Goal: Obtain resource: Obtain resource

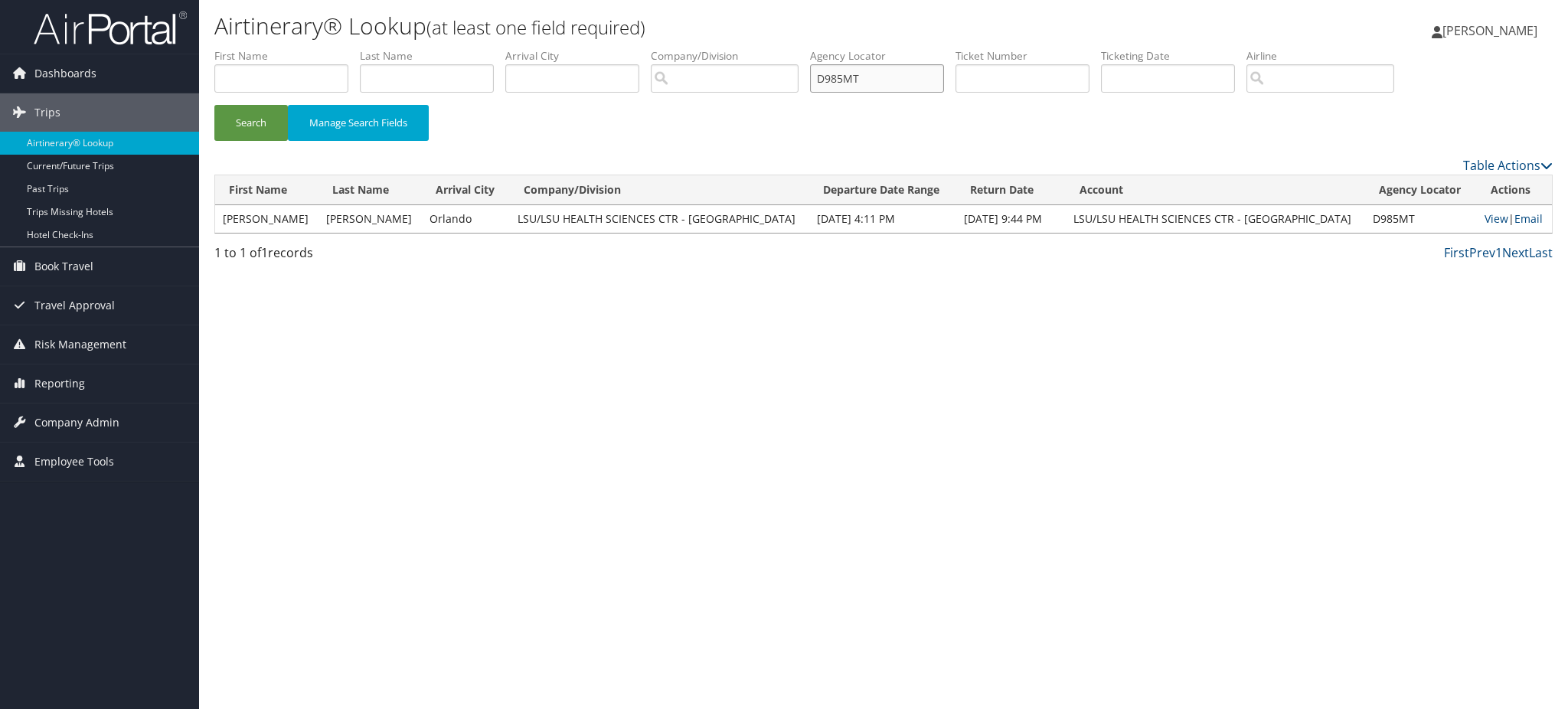
drag, startPoint x: 0, startPoint y: 0, endPoint x: 724, endPoint y: 75, distance: 727.9
click at [724, 48] on ul "First Name Last Name Departure City Arrival City Company/Division Airport/City …" at bounding box center [884, 48] width 1339 height 0
paste input "7D1"
click at [262, 124] on button "Search" at bounding box center [251, 123] width 74 height 36
click at [1483, 222] on link "View" at bounding box center [1494, 218] width 24 height 15
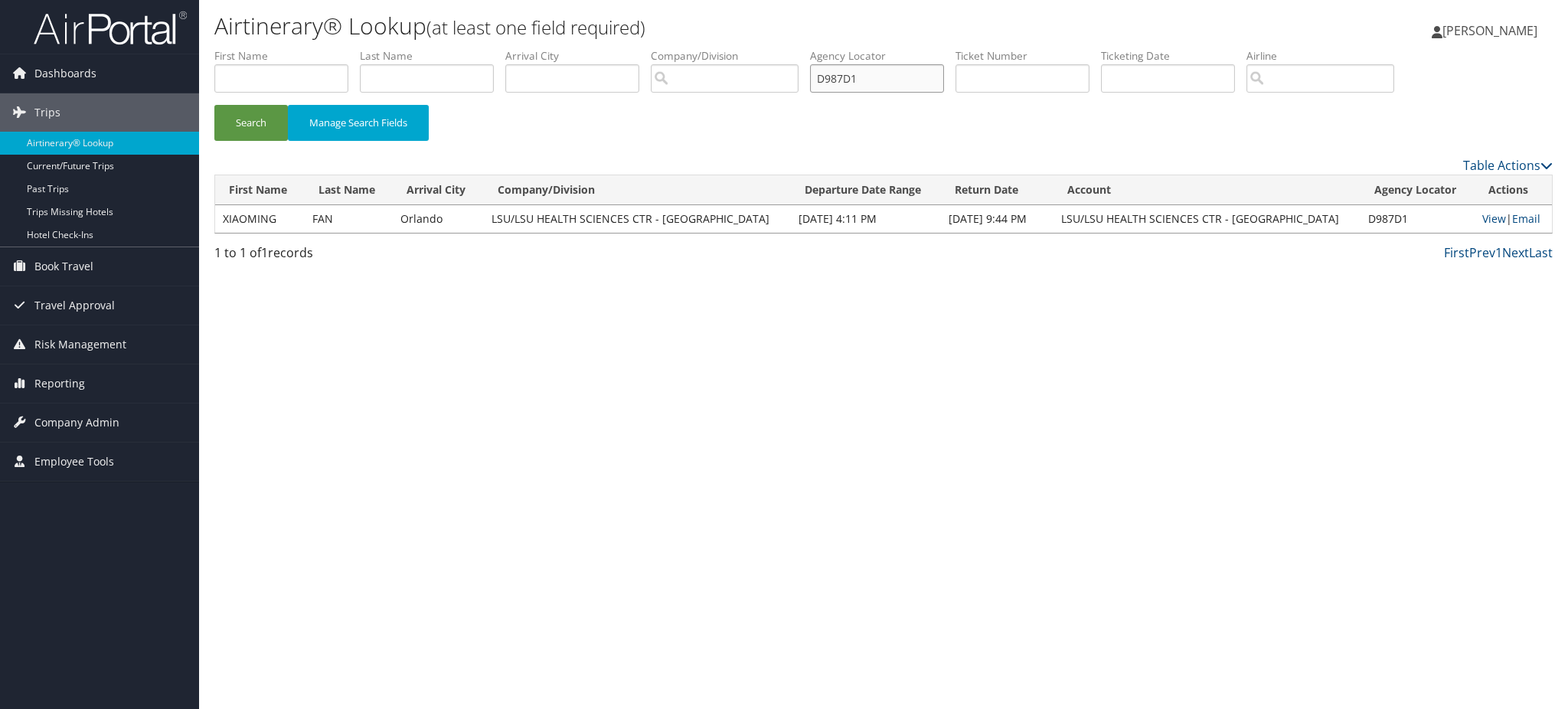
drag, startPoint x: 898, startPoint y: 85, endPoint x: 762, endPoint y: 76, distance: 136.3
click at [762, 48] on ul "First Name Last Name Departure City Arrival City Company/Division Airport/City …" at bounding box center [884, 48] width 1339 height 0
paste input "L7KY"
click at [254, 126] on button "Search" at bounding box center [251, 123] width 74 height 36
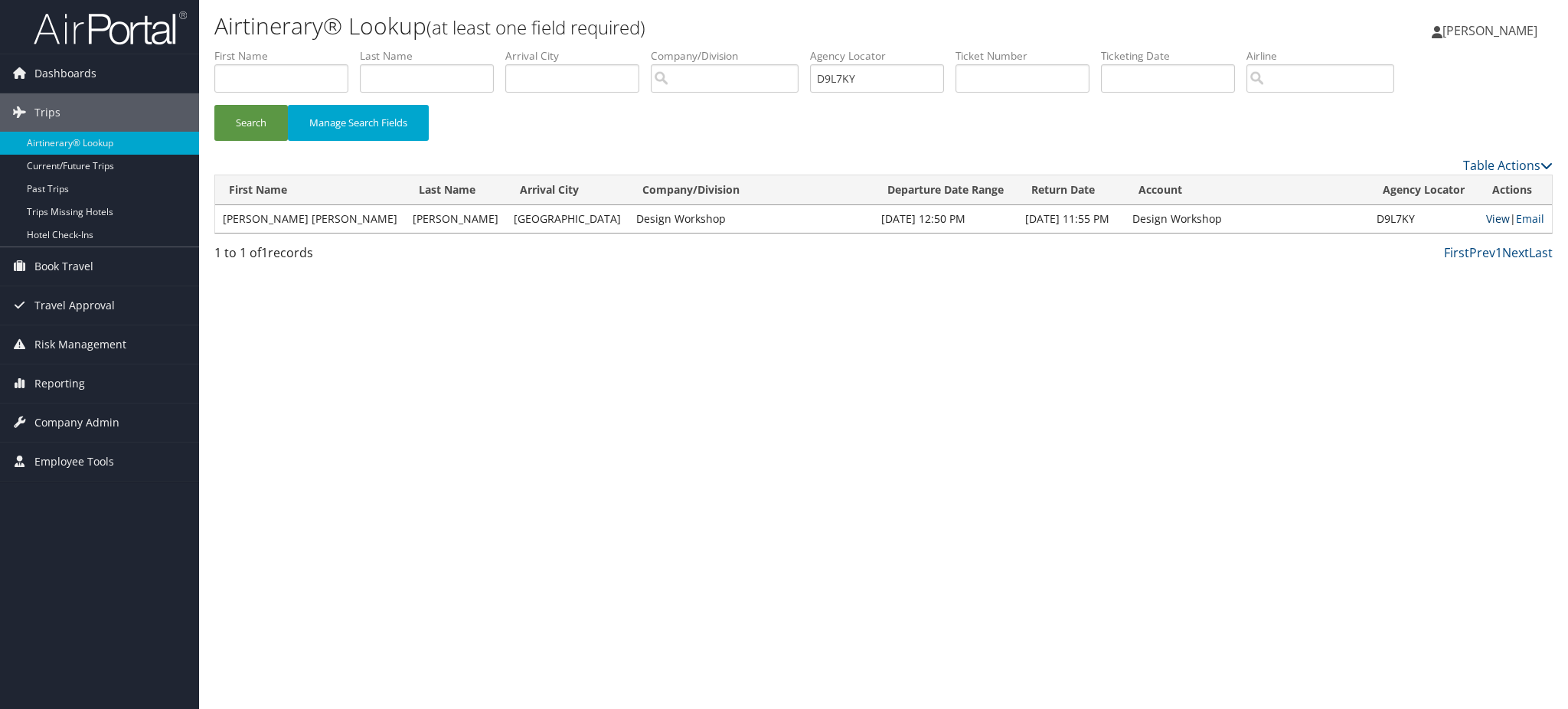
click at [1486, 220] on link "View" at bounding box center [1498, 218] width 24 height 15
drag, startPoint x: 892, startPoint y: 80, endPoint x: 779, endPoint y: 90, distance: 113.4
click at [779, 48] on ul "First Name Last Name Departure City Arrival City Company/Division Airport/City …" at bounding box center [884, 48] width 1339 height 0
paste input "DMP"
click at [259, 119] on button "Search" at bounding box center [251, 123] width 74 height 36
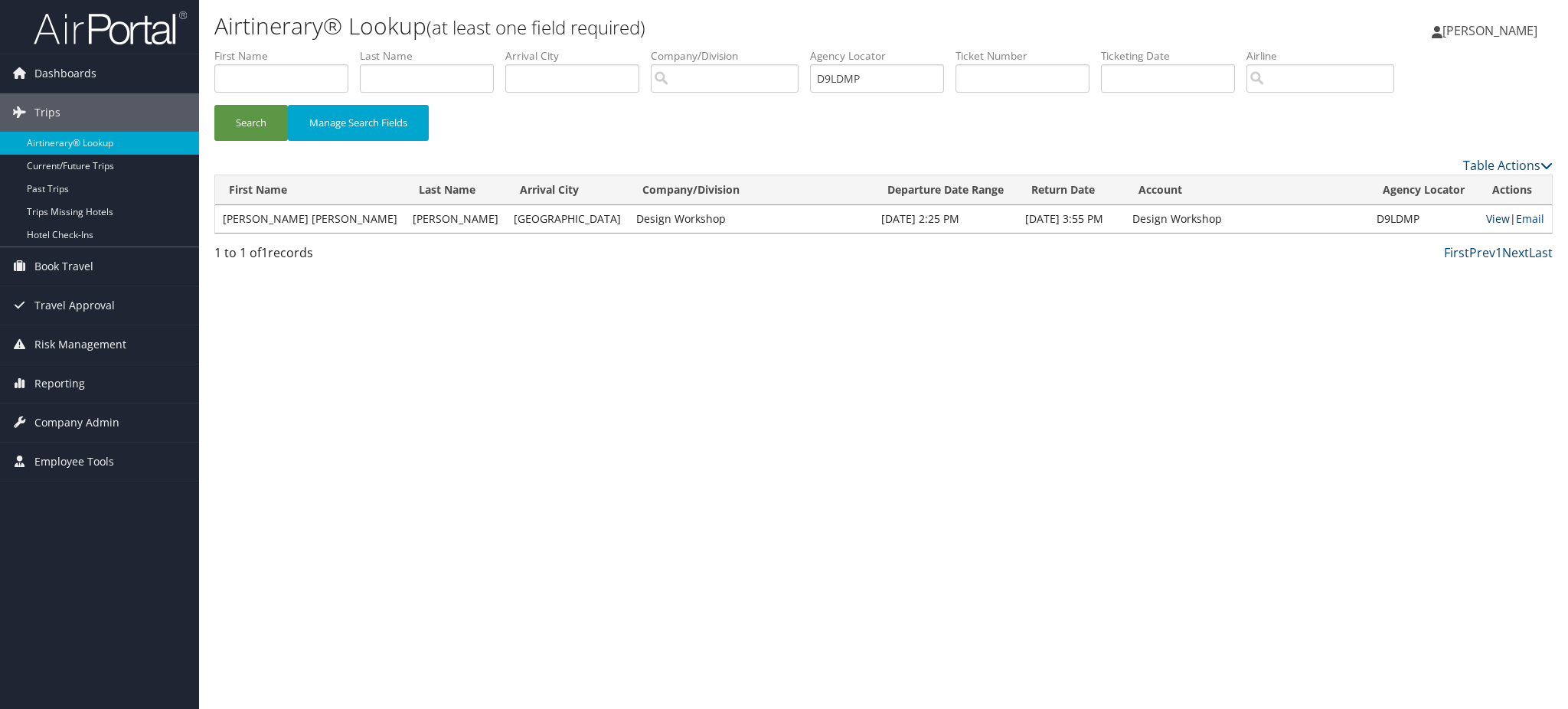
click at [1487, 219] on link "View" at bounding box center [1498, 218] width 24 height 15
drag, startPoint x: 886, startPoint y: 79, endPoint x: 765, endPoint y: 80, distance: 121.0
click at [765, 48] on ul "First Name Last Name Departure City Arrival City Company/Division Airport/City …" at bounding box center [884, 48] width 1339 height 0
paste input "HFV"
click at [261, 114] on button "Search" at bounding box center [251, 123] width 74 height 36
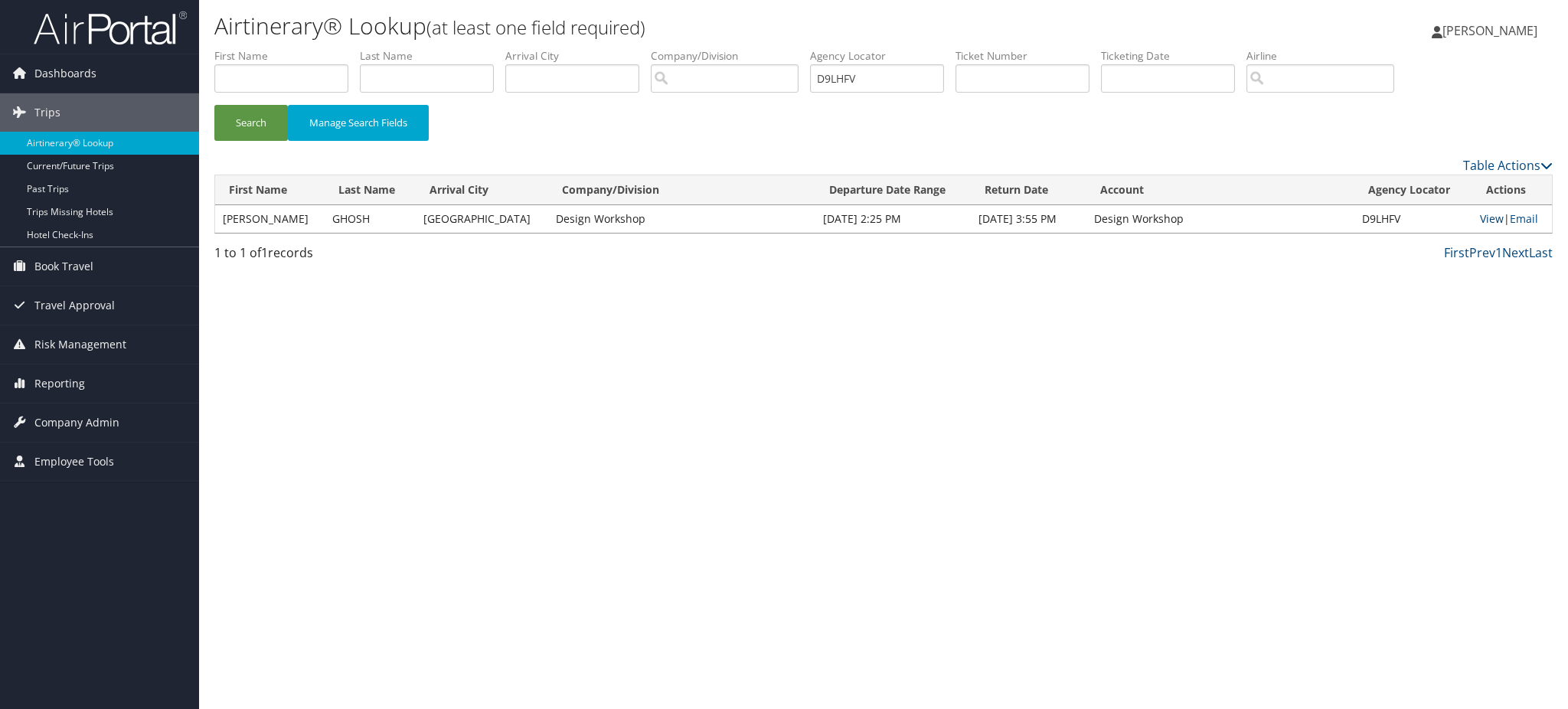
click at [1480, 215] on link "View" at bounding box center [1492, 218] width 24 height 15
drag, startPoint x: 894, startPoint y: 85, endPoint x: 627, endPoint y: 116, distance: 268.8
click at [627, 116] on form "First Name Last Name Departure City Arrival City Company/Division Airport/City …" at bounding box center [884, 102] width 1339 height 107
paste input "DMP"
click at [252, 119] on button "Search" at bounding box center [251, 123] width 74 height 36
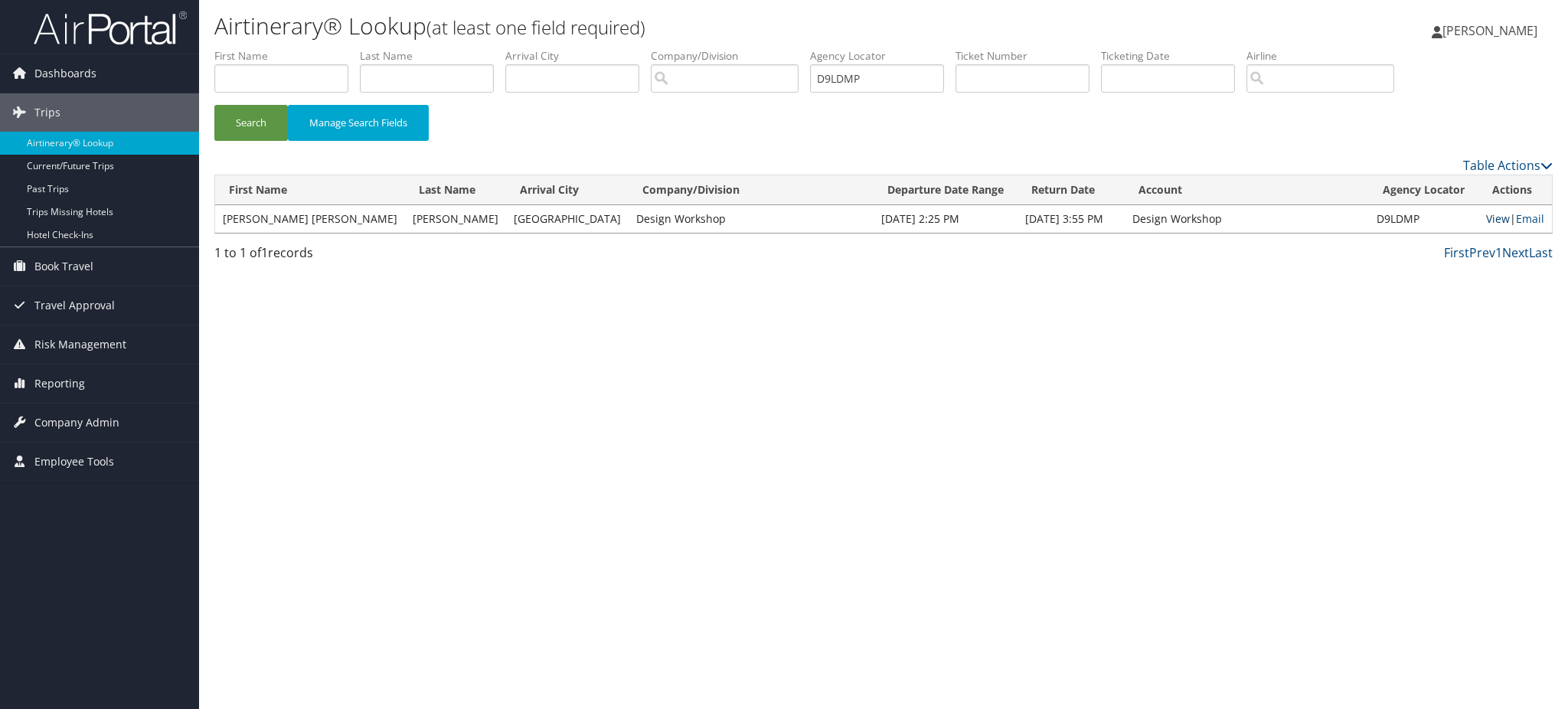
click at [1486, 215] on link "View" at bounding box center [1498, 218] width 24 height 15
click at [1487, 219] on link "View" at bounding box center [1498, 218] width 24 height 15
drag, startPoint x: 883, startPoint y: 81, endPoint x: 643, endPoint y: 102, distance: 240.9
click at [643, 48] on ul "First Name Last Name Departure City Arrival City Company/Division Airport/City …" at bounding box center [884, 48] width 1339 height 0
paste input "RBY"
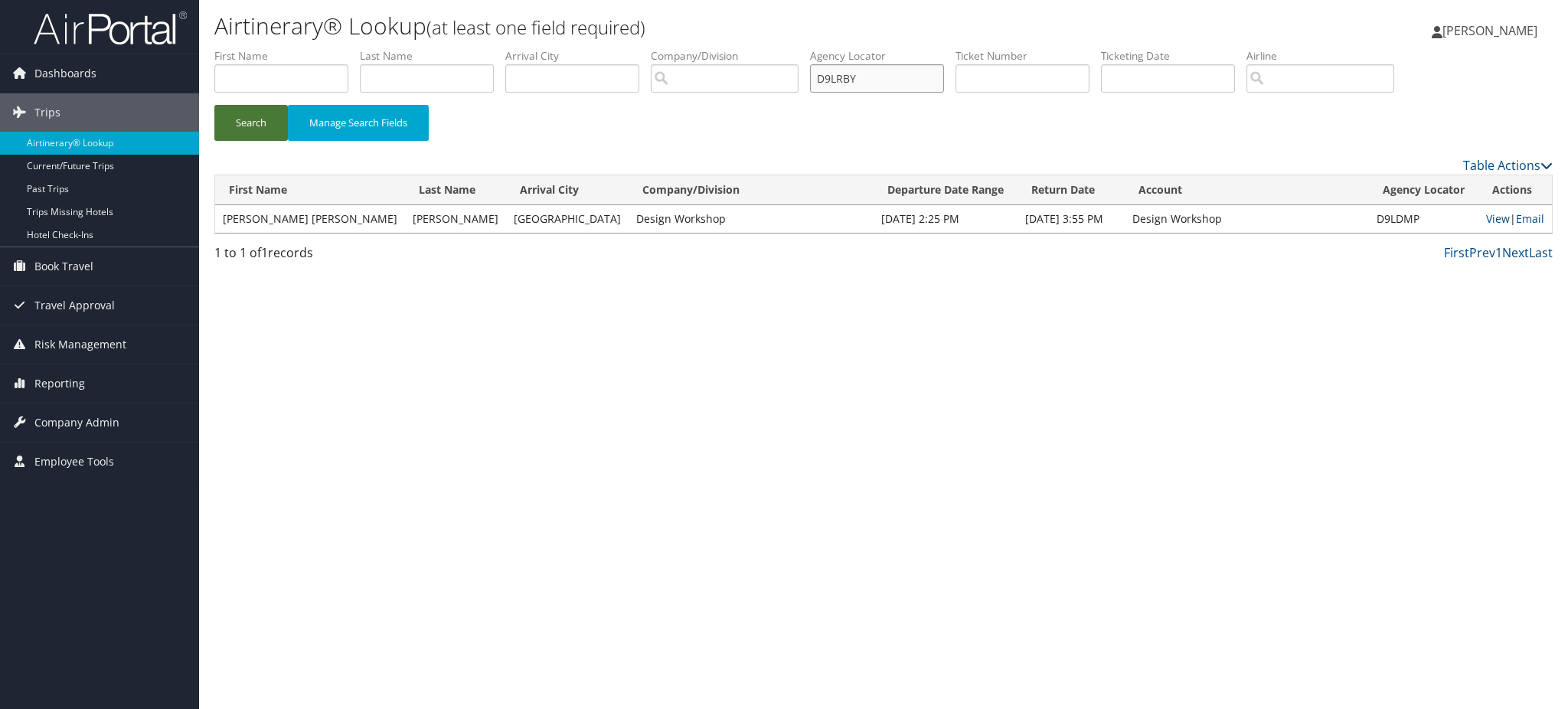
type input "D9LRBY"
click at [252, 121] on button "Search" at bounding box center [251, 123] width 74 height 36
click at [1486, 219] on link "View" at bounding box center [1498, 218] width 24 height 15
click at [128, 26] on img at bounding box center [110, 28] width 153 height 36
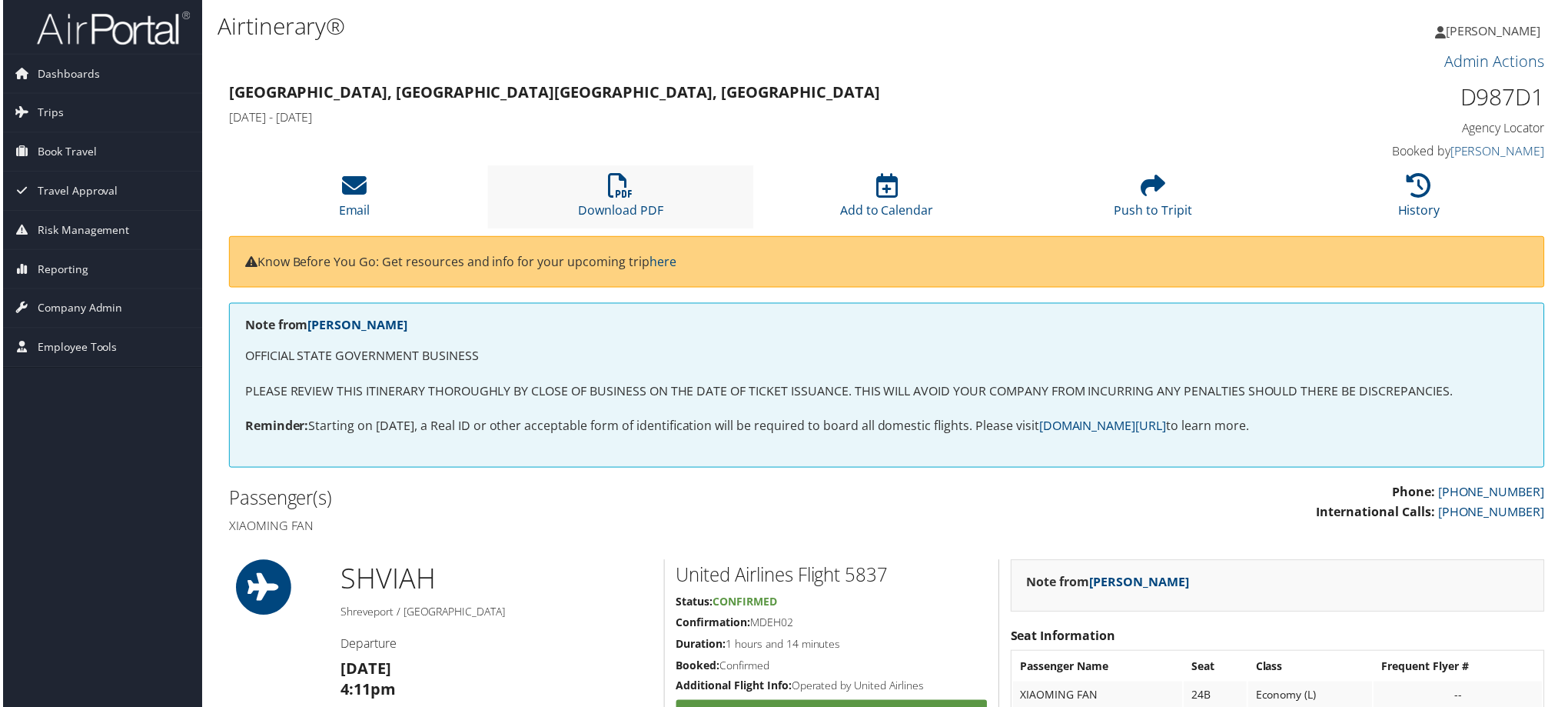
click at [639, 189] on li "Download PDF" at bounding box center [620, 197] width 268 height 62
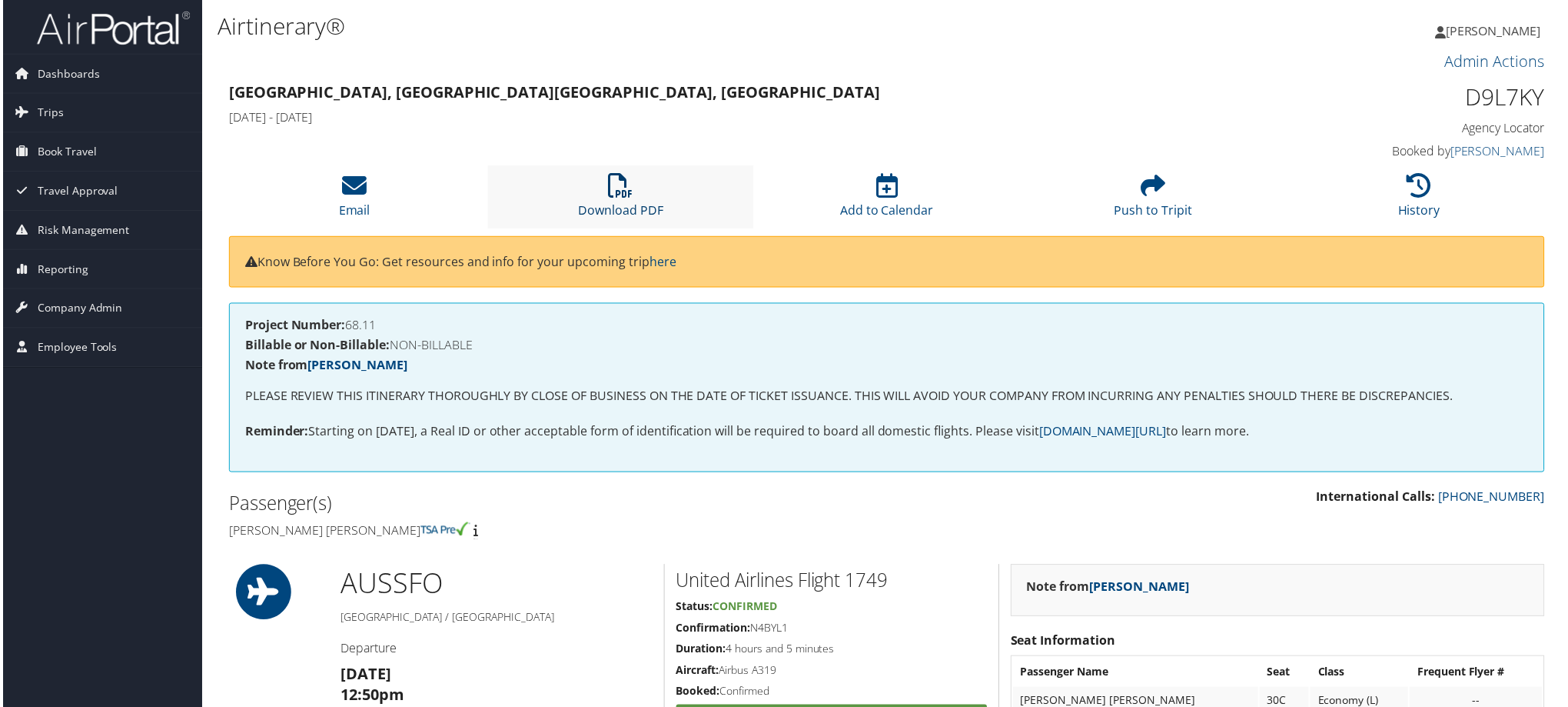
click at [645, 204] on link "Download PDF" at bounding box center [619, 201] width 85 height 37
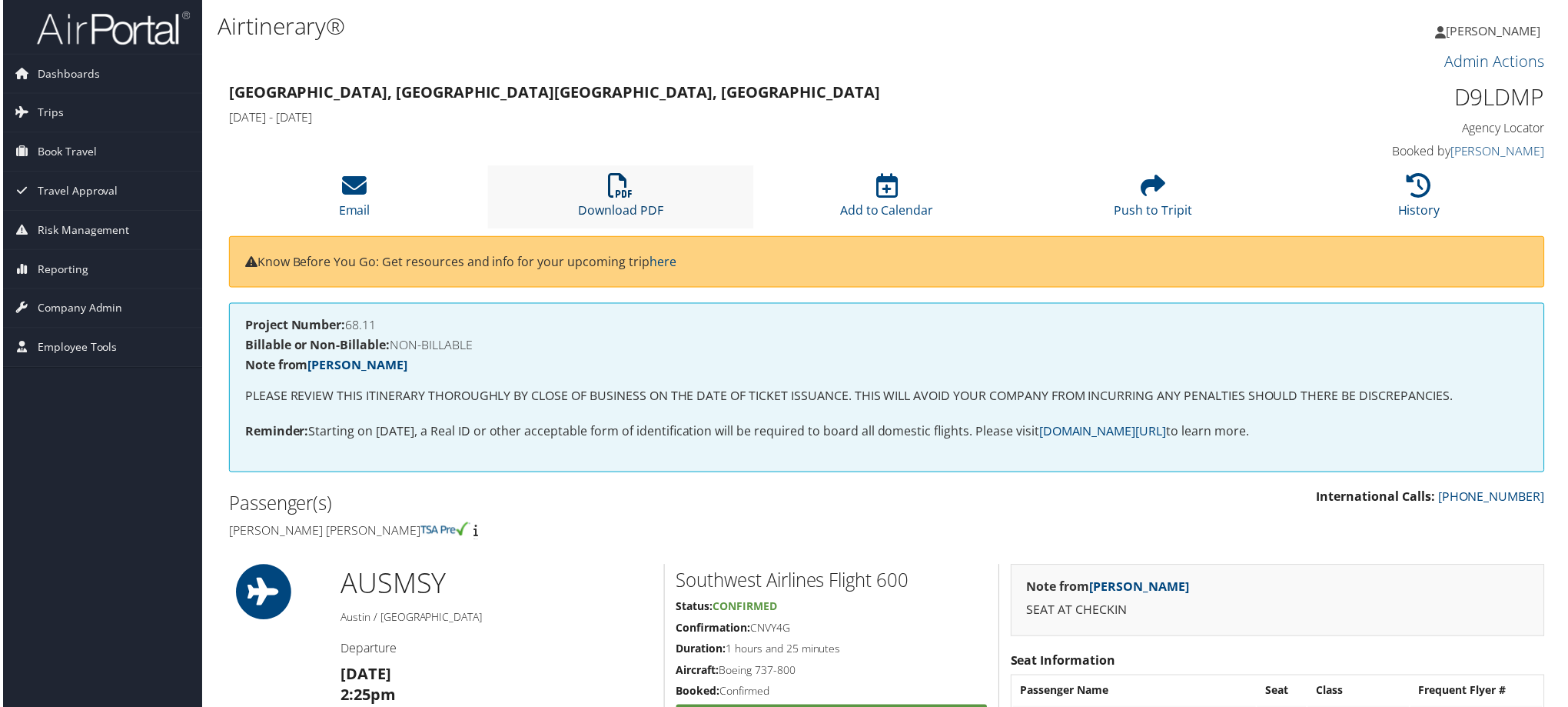
click at [635, 203] on link "Download PDF" at bounding box center [619, 201] width 85 height 37
click at [644, 195] on li "Download PDF" at bounding box center [620, 197] width 268 height 62
click at [640, 198] on li "Download PDF" at bounding box center [620, 197] width 268 height 62
click at [628, 205] on link "Download PDF" at bounding box center [619, 201] width 85 height 37
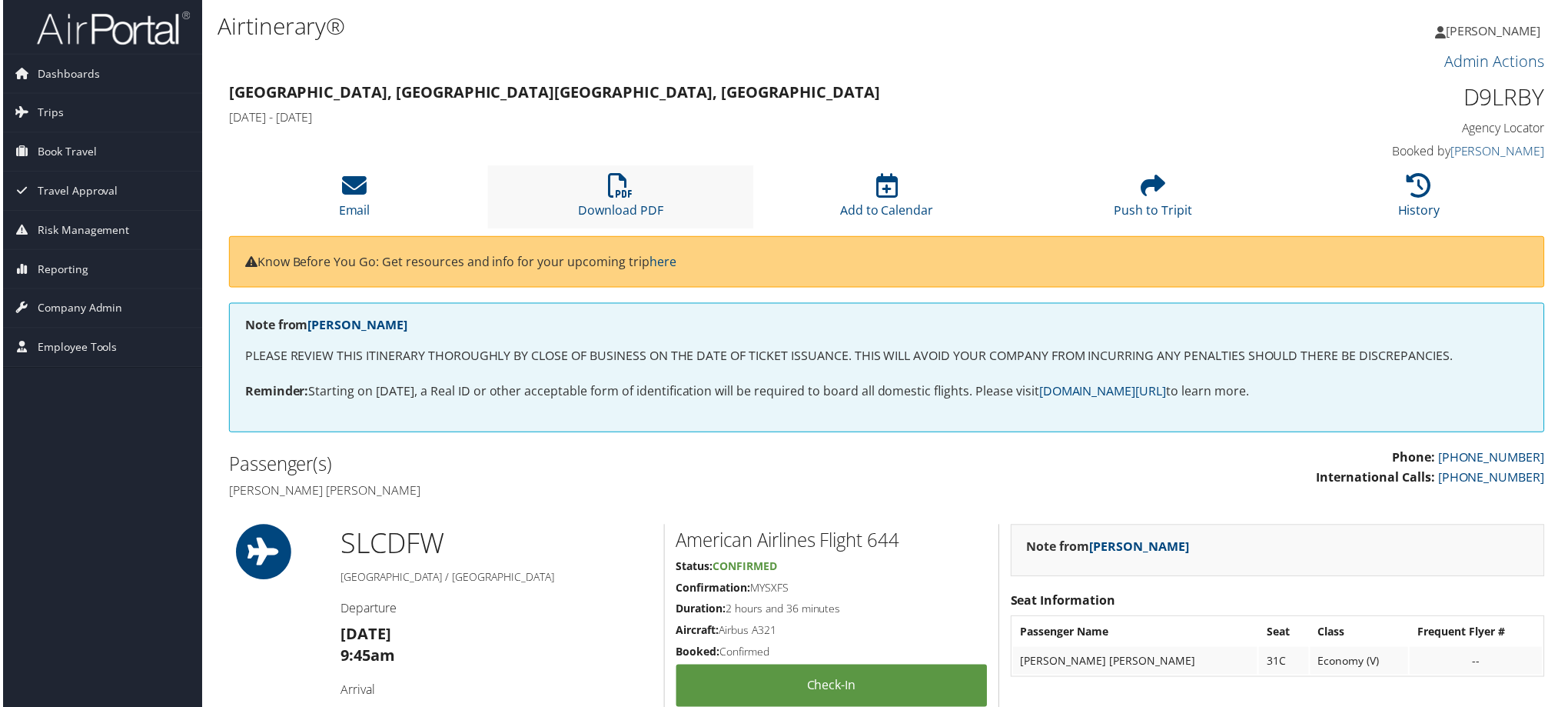
click at [631, 200] on li "Download PDF" at bounding box center [620, 197] width 268 height 62
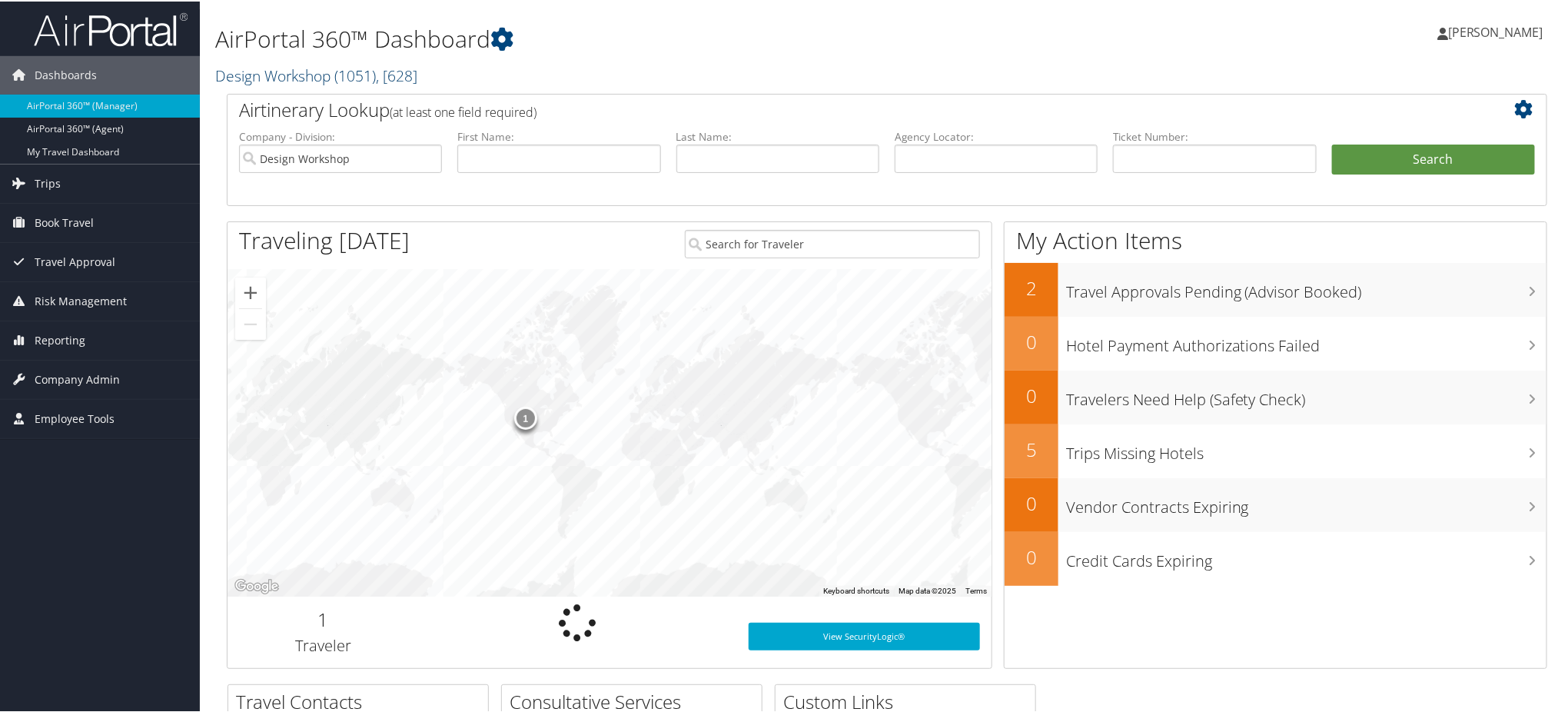
click at [396, 77] on span ", [ 628 ]" at bounding box center [396, 74] width 41 height 21
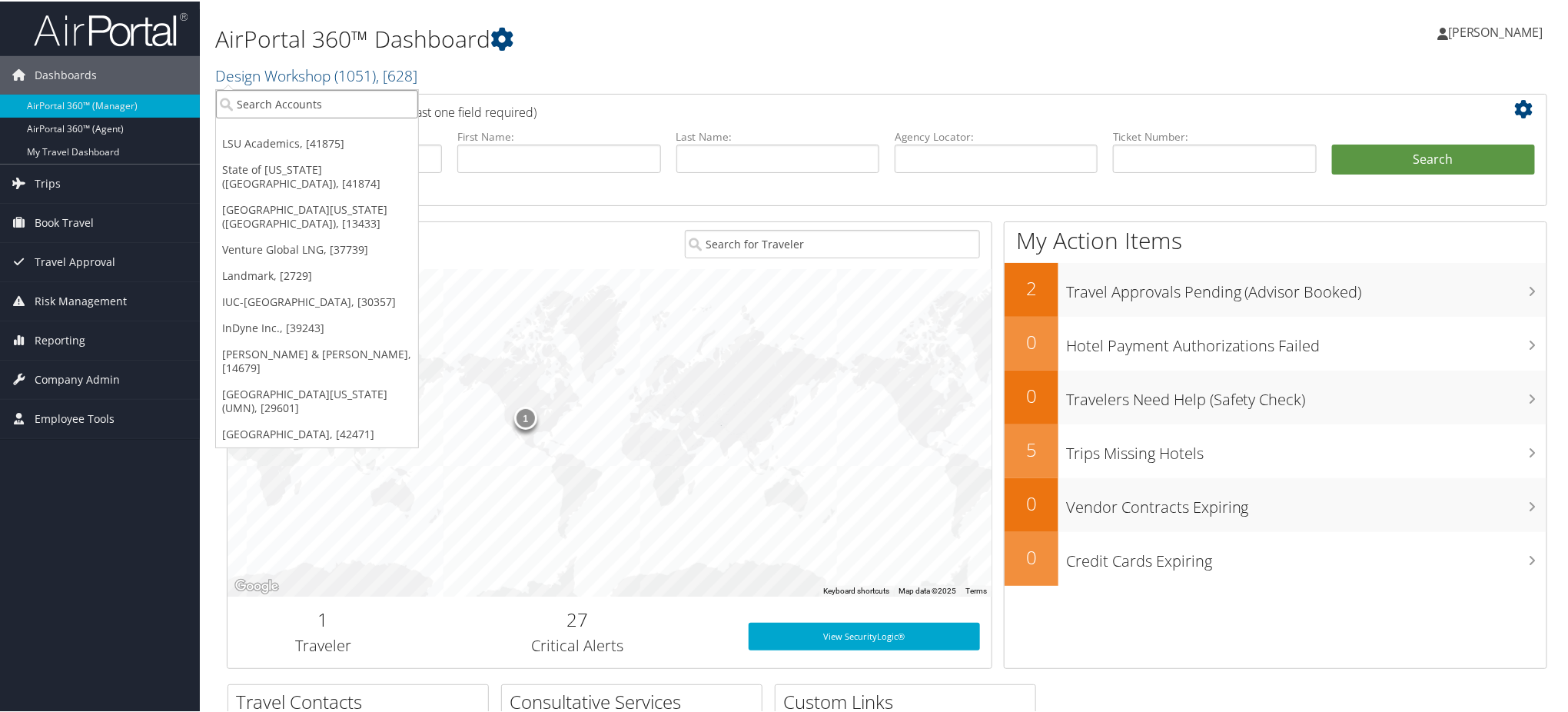
click at [319, 99] on input "search" at bounding box center [317, 102] width 202 height 28
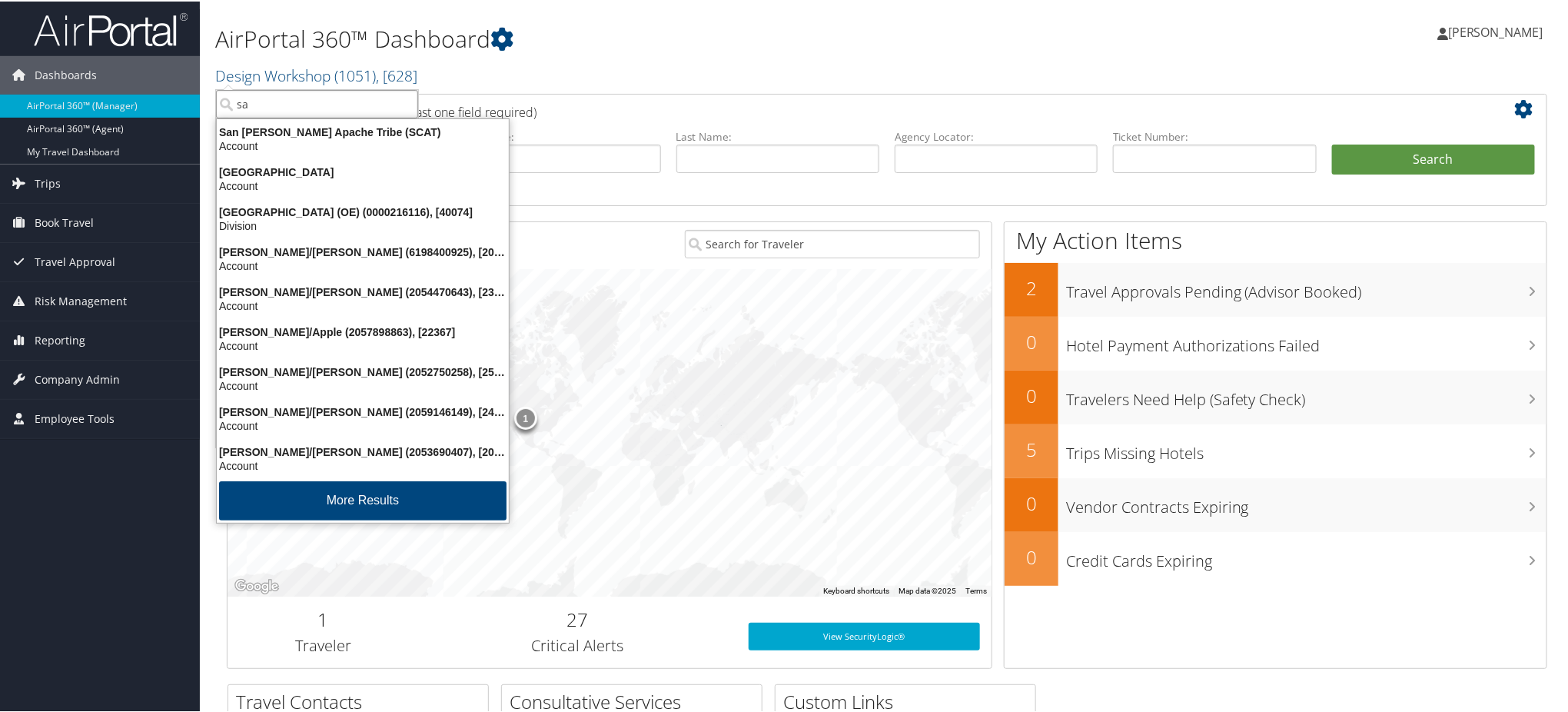
type input "s"
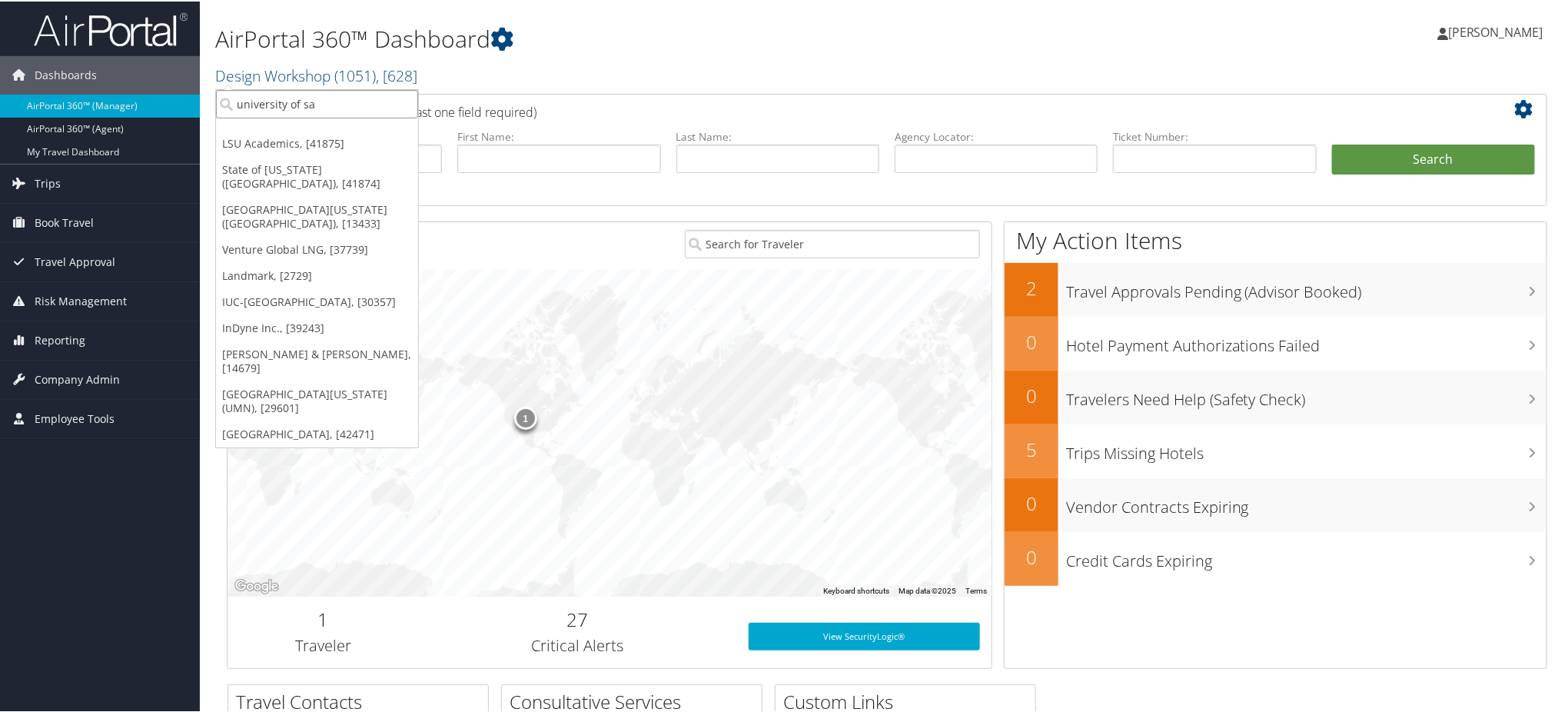
type input "university of san"
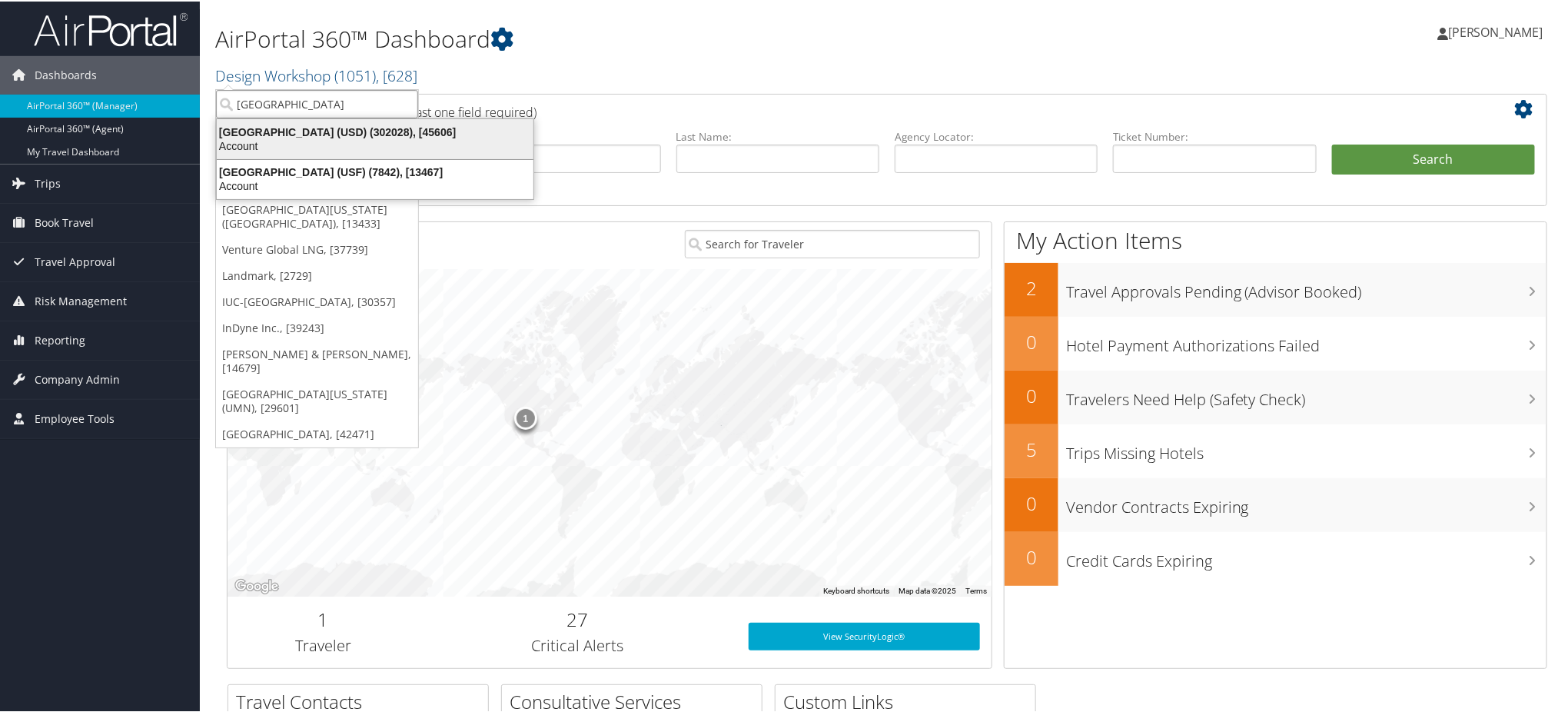
click at [348, 131] on div "University of San Diego (USD) (302028), [45606]" at bounding box center [374, 131] width 335 height 14
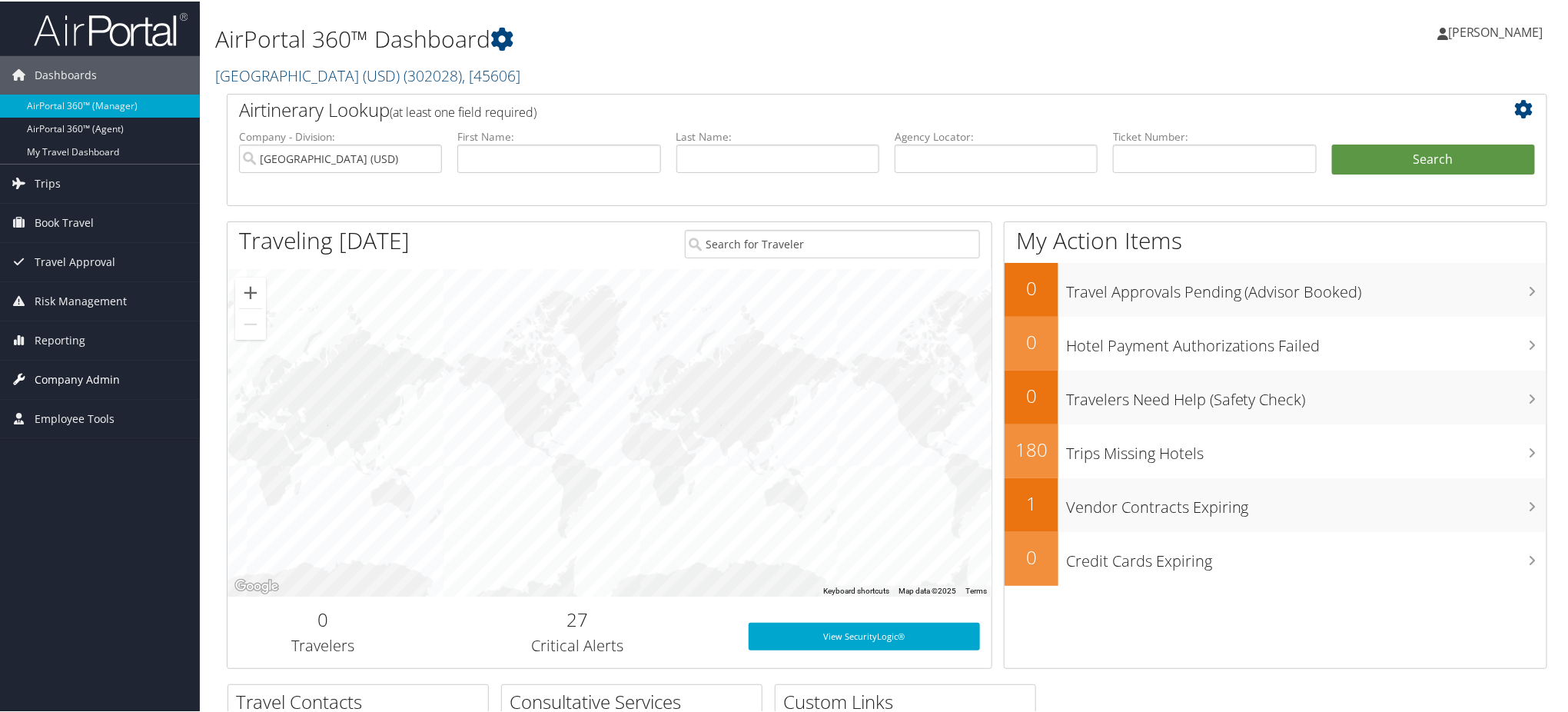
click at [87, 378] on span "Company Admin" at bounding box center [77, 378] width 85 height 38
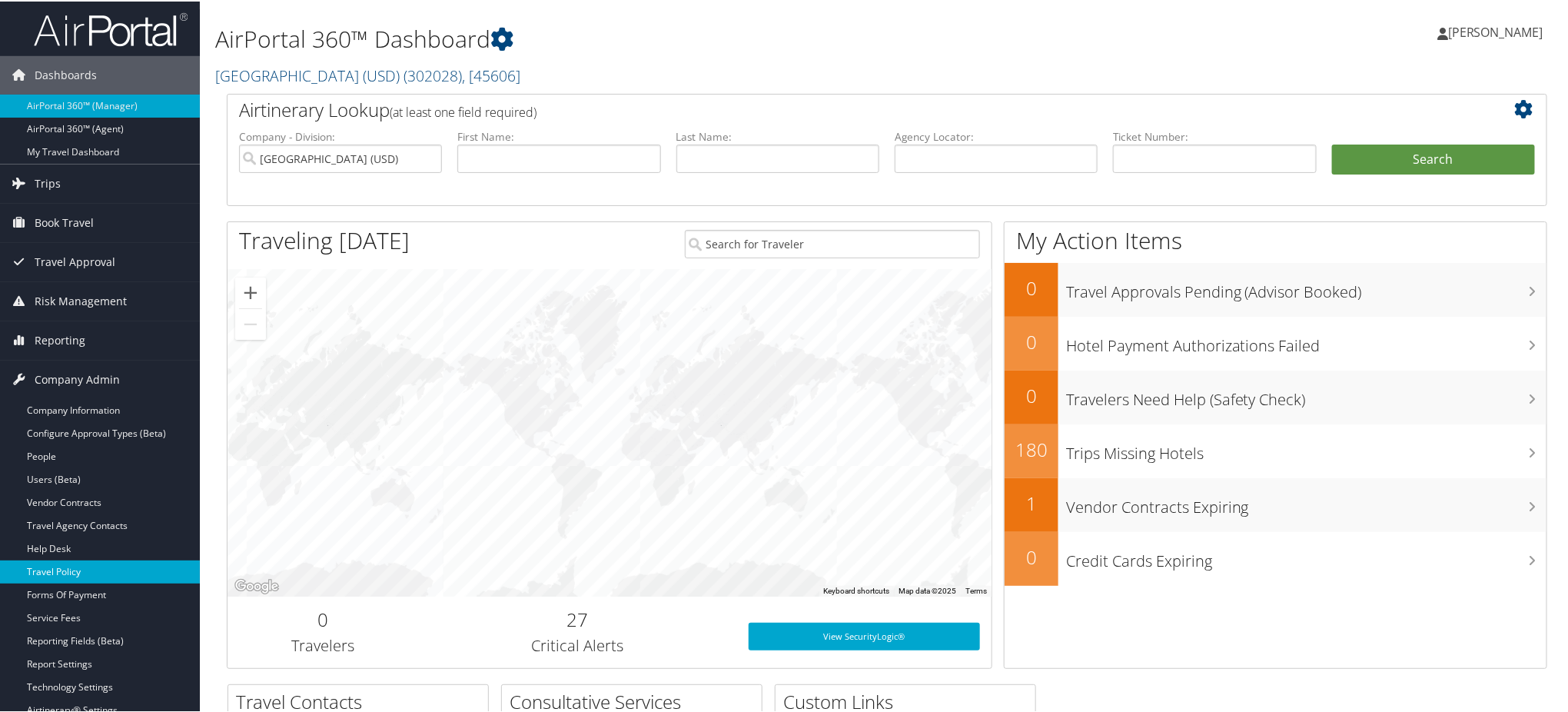
click at [79, 563] on link "Travel Policy" at bounding box center [100, 570] width 200 height 23
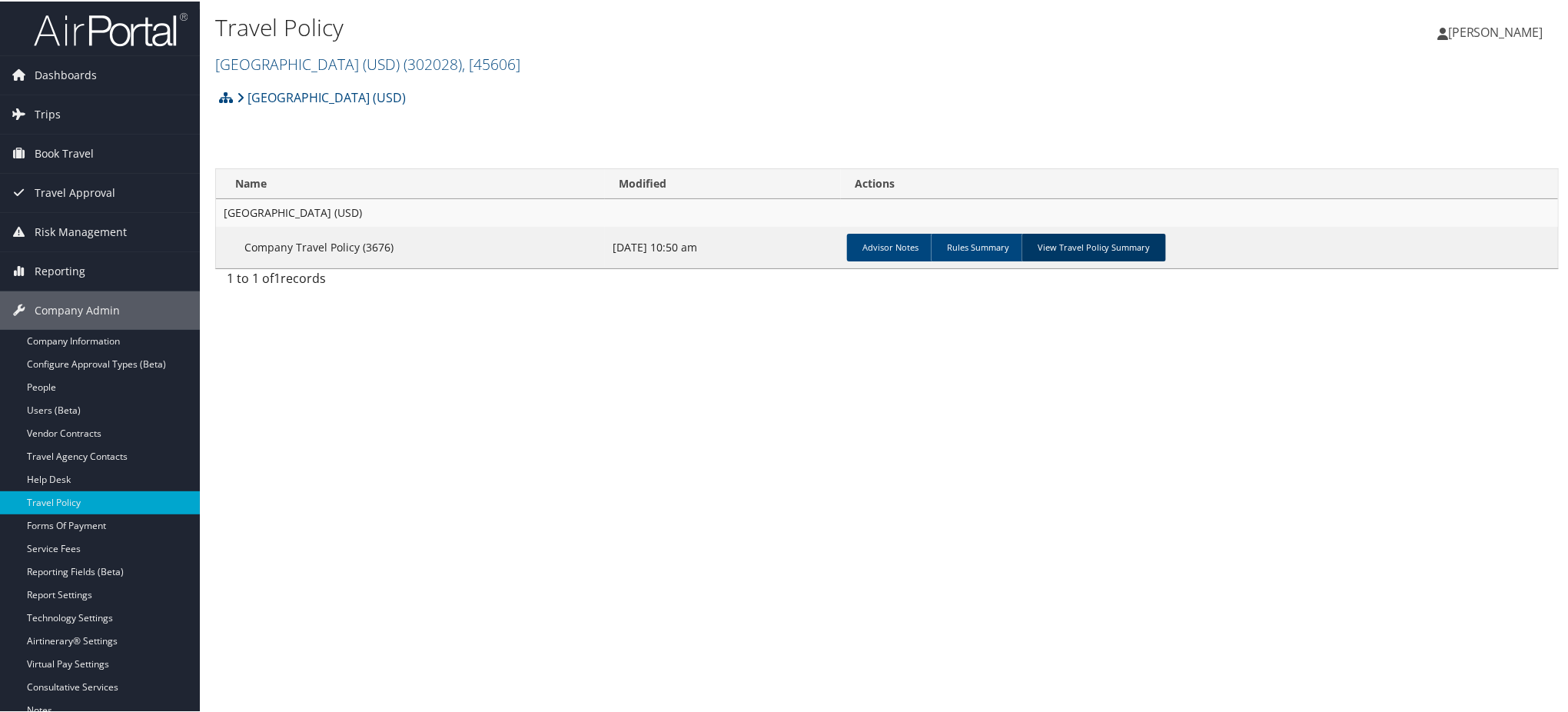
click at [1067, 244] on link "View Travel Policy Summary" at bounding box center [1094, 246] width 144 height 27
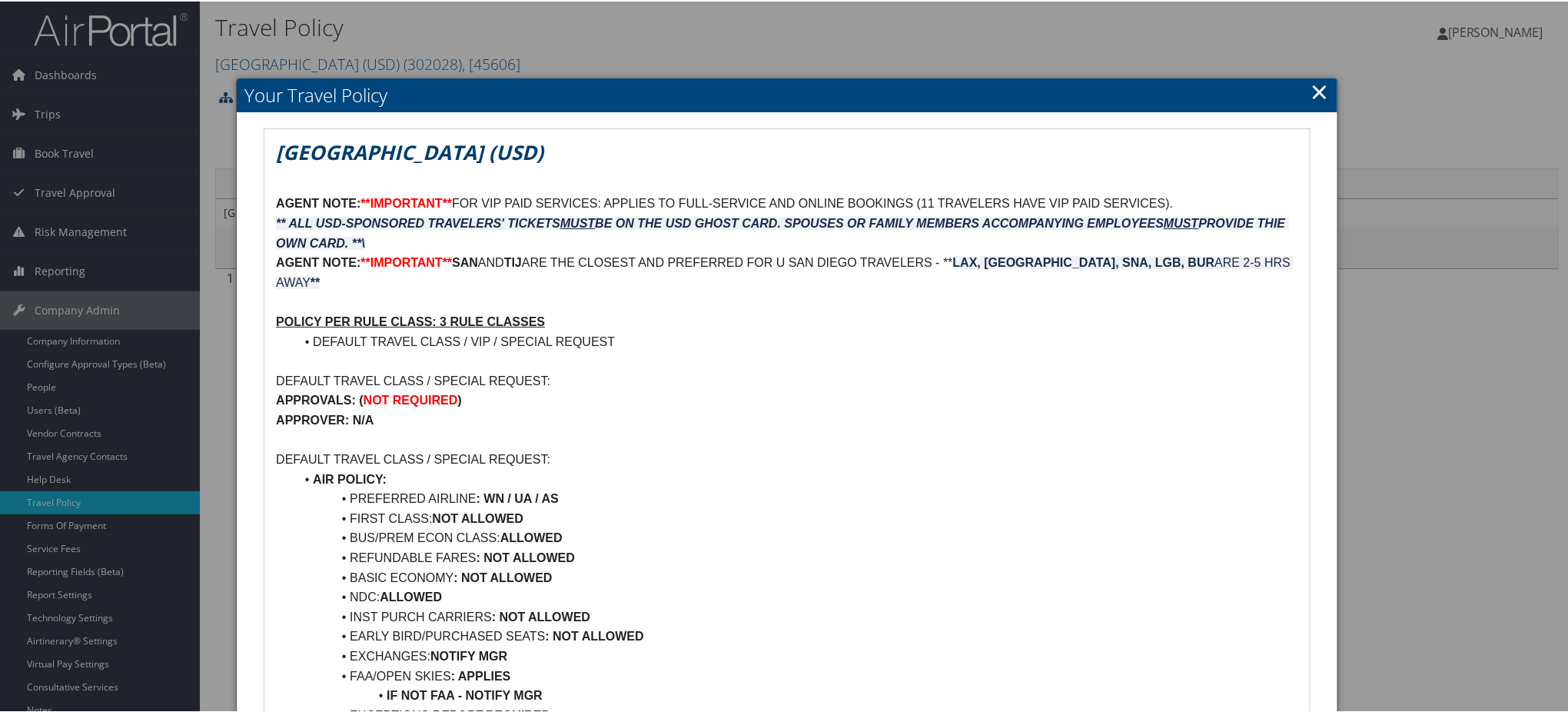
click at [1311, 89] on link "×" at bounding box center [1320, 90] width 17 height 31
